Goal: Information Seeking & Learning: Learn about a topic

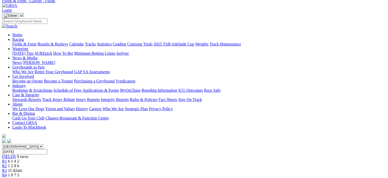
scroll to position [20, 0]
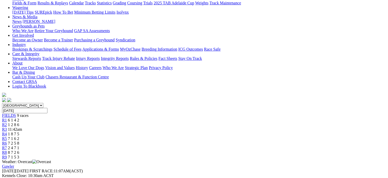
scroll to position [64, 0]
click at [19, 150] on span "8 7 2 6" at bounding box center [13, 152] width 11 height 4
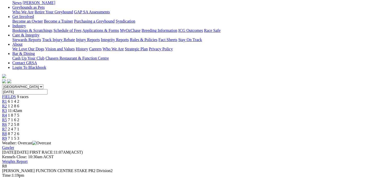
scroll to position [55, 0]
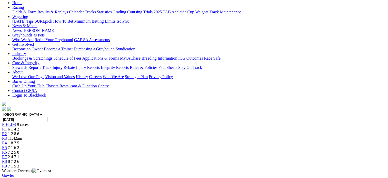
click at [277, 155] on div "R7 2 4 7 1" at bounding box center [194, 157] width 384 height 5
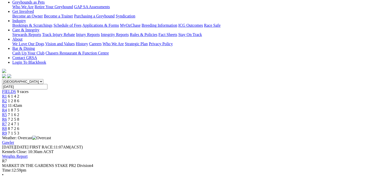
scroll to position [58, 0]
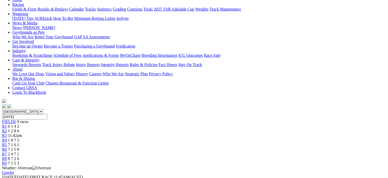
click at [7, 147] on span "R6" at bounding box center [4, 149] width 5 height 4
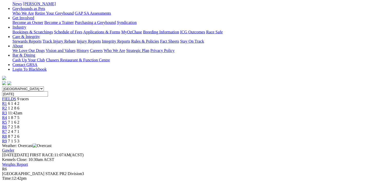
scroll to position [116, 0]
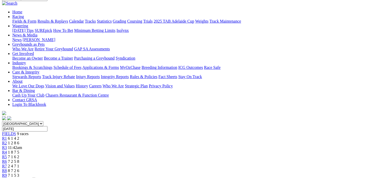
scroll to position [35, 0]
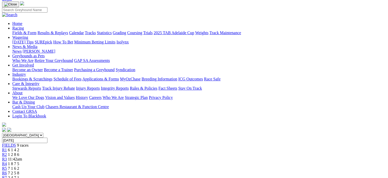
click at [19, 166] on span "7 1 6 2" at bounding box center [13, 168] width 11 height 4
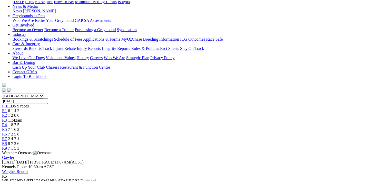
scroll to position [98, 0]
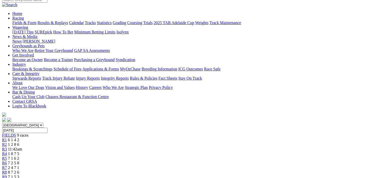
scroll to position [44, 0]
click at [173, 152] on div "R4 1 8 7 5" at bounding box center [194, 154] width 384 height 5
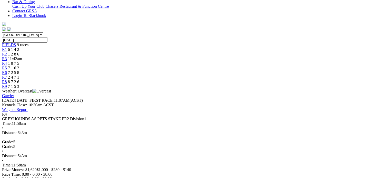
scroll to position [135, 0]
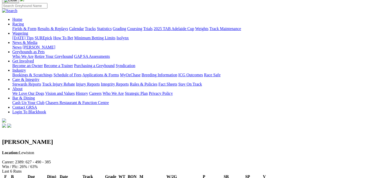
scroll to position [39, 0]
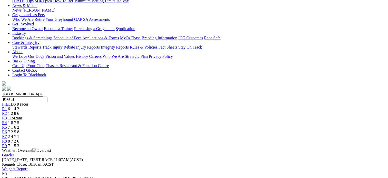
scroll to position [76, 0]
click at [19, 129] on span "7 2 5 8" at bounding box center [13, 131] width 11 height 4
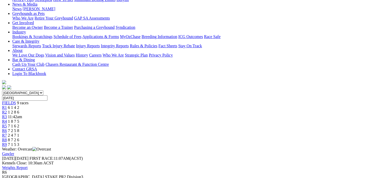
scroll to position [83, 0]
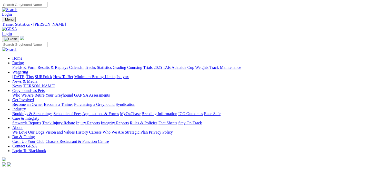
click at [68, 65] on link "Results & Replays" at bounding box center [52, 67] width 31 height 4
click at [165, 65] on div "Fields & Form Results & Replays Calendar Tracks Statistics Grading Coursing Tri…" at bounding box center [199, 67] width 374 height 5
click at [112, 65] on link "Statistics" at bounding box center [104, 67] width 15 height 4
type input "[PERSON_NAME]"
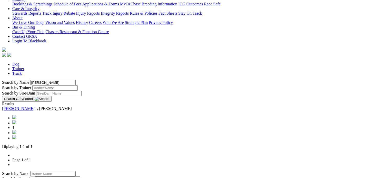
scroll to position [110, 0]
click at [35, 106] on link "Bogie Bekim" at bounding box center [18, 108] width 33 height 4
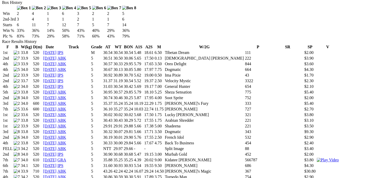
scroll to position [340, 0]
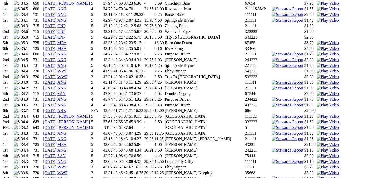
scroll to position [572, 0]
click at [317, 120] on img at bounding box center [328, 122] width 22 height 5
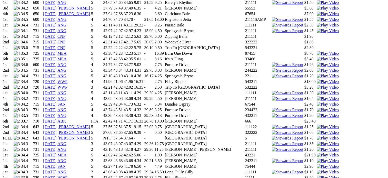
scroll to position [562, 0]
click at [317, 141] on img at bounding box center [328, 143] width 22 height 5
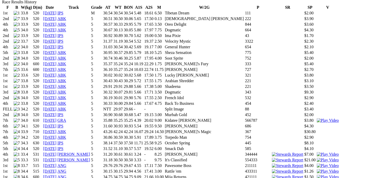
scroll to position [375, 0]
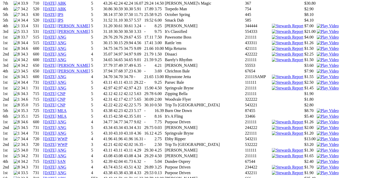
scroll to position [504, 0]
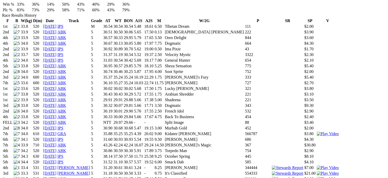
scroll to position [363, 0]
click at [317, 170] on img at bounding box center [328, 172] width 22 height 5
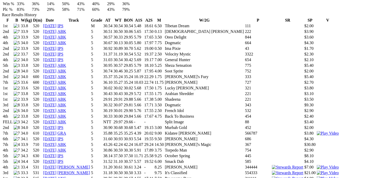
click at [317, 165] on img at bounding box center [328, 167] width 22 height 5
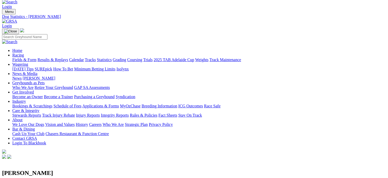
scroll to position [0, 0]
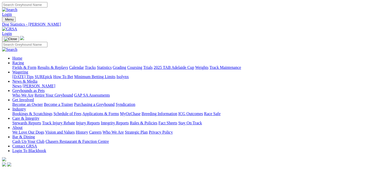
click at [112, 65] on link "Statistics" at bounding box center [104, 67] width 15 height 4
click at [24, 176] on link "Trainer" at bounding box center [18, 178] width 12 height 4
click at [20, 171] on link "Dog" at bounding box center [15, 173] width 7 height 4
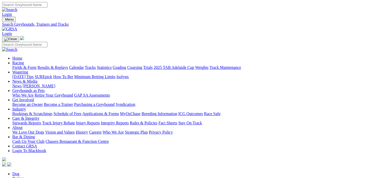
type input "[PERSON_NAME]"
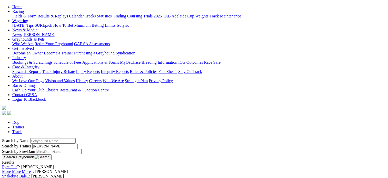
scroll to position [65, 0]
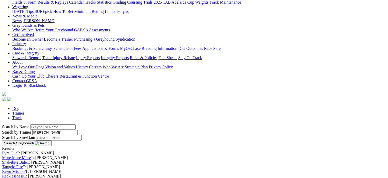
click at [17, 151] on link "Fyre Out" at bounding box center [9, 153] width 15 height 4
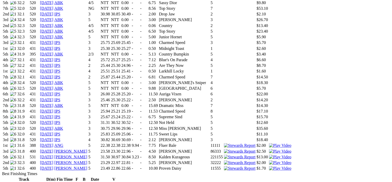
scroll to position [630, 0]
click at [268, 140] on img at bounding box center [277, 142] width 22 height 5
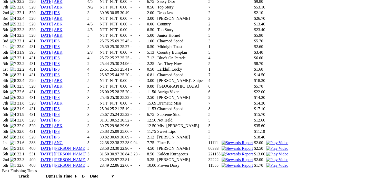
click at [269, 146] on img at bounding box center [277, 148] width 22 height 5
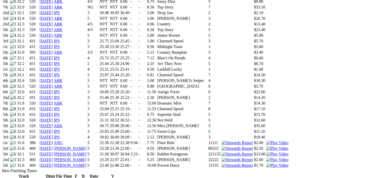
click at [269, 152] on img at bounding box center [277, 154] width 22 height 5
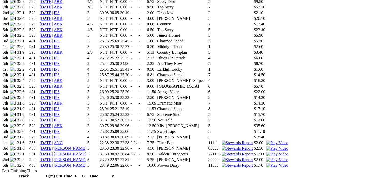
click at [271, 157] on img at bounding box center [277, 159] width 22 height 5
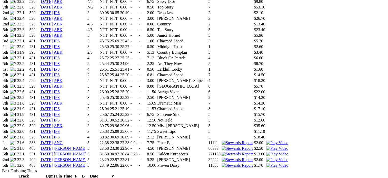
click at [269, 163] on img at bounding box center [277, 165] width 22 height 5
